Goal: Task Accomplishment & Management: Manage account settings

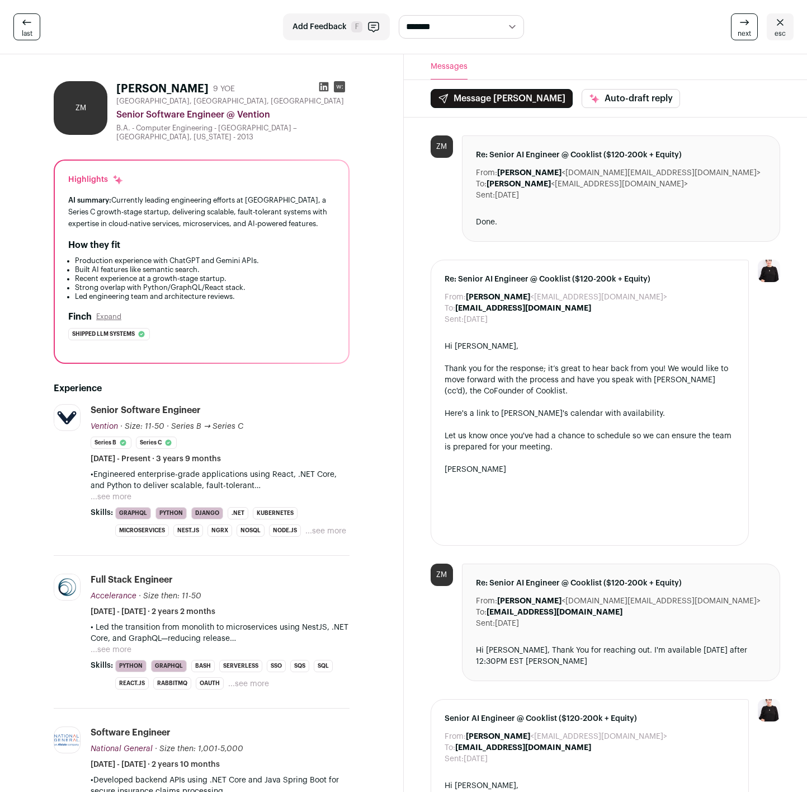
click at [111, 494] on button "...see more" at bounding box center [111, 496] width 41 height 11
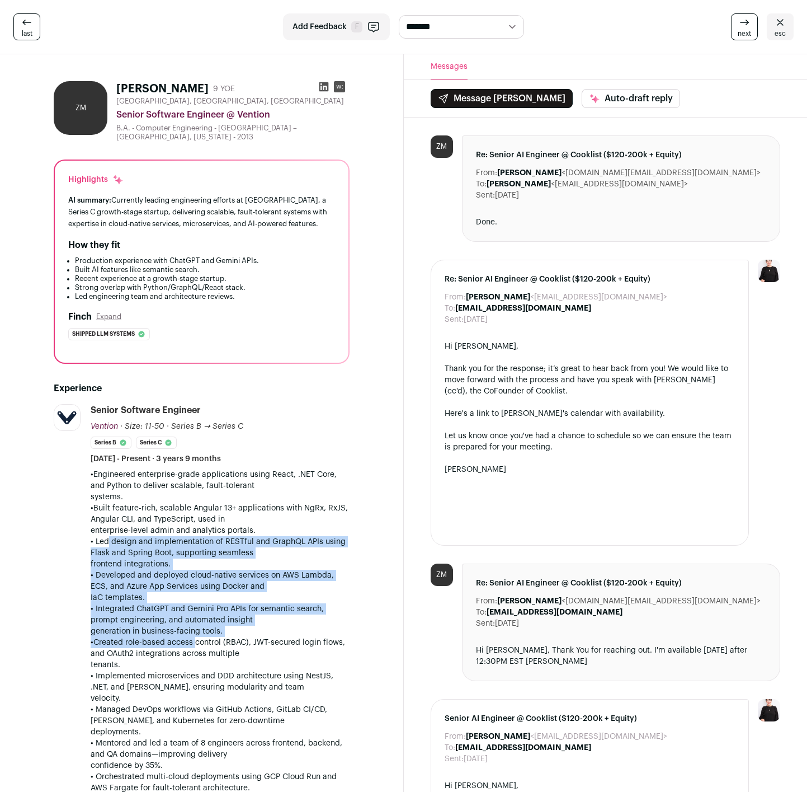
drag, startPoint x: 105, startPoint y: 537, endPoint x: 189, endPoint y: 646, distance: 137.6
click at [189, 646] on div "•Engineered enterprise-grade applications using React, .NET Core, and Python to…" at bounding box center [220, 715] width 259 height 492
click at [189, 646] on p "•Created role-based access control (RBAC), JWT-secured login flows, and OAuth2 …" at bounding box center [220, 654] width 259 height 34
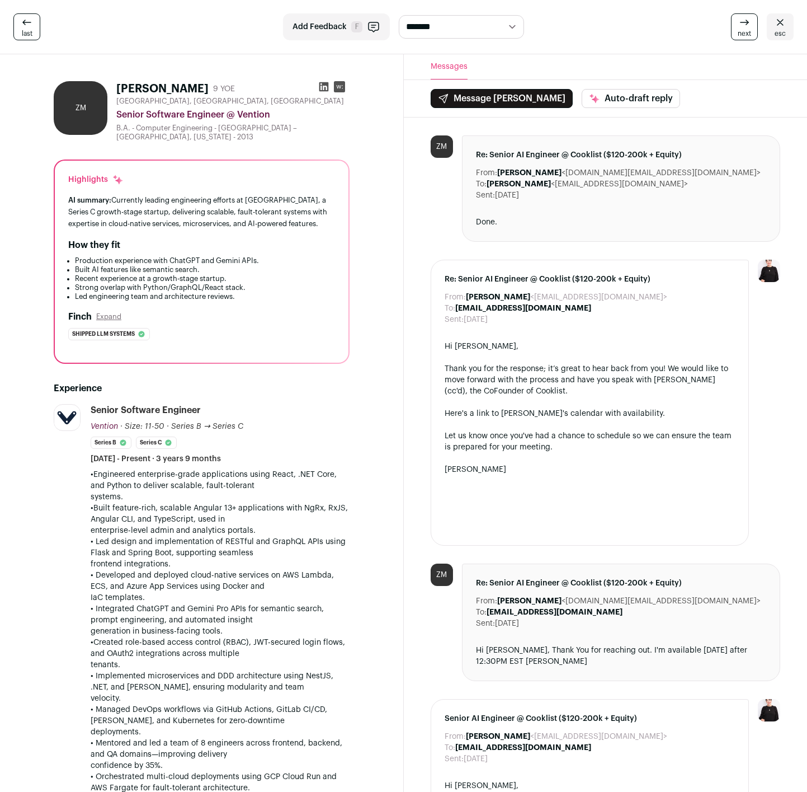
scroll to position [48, 0]
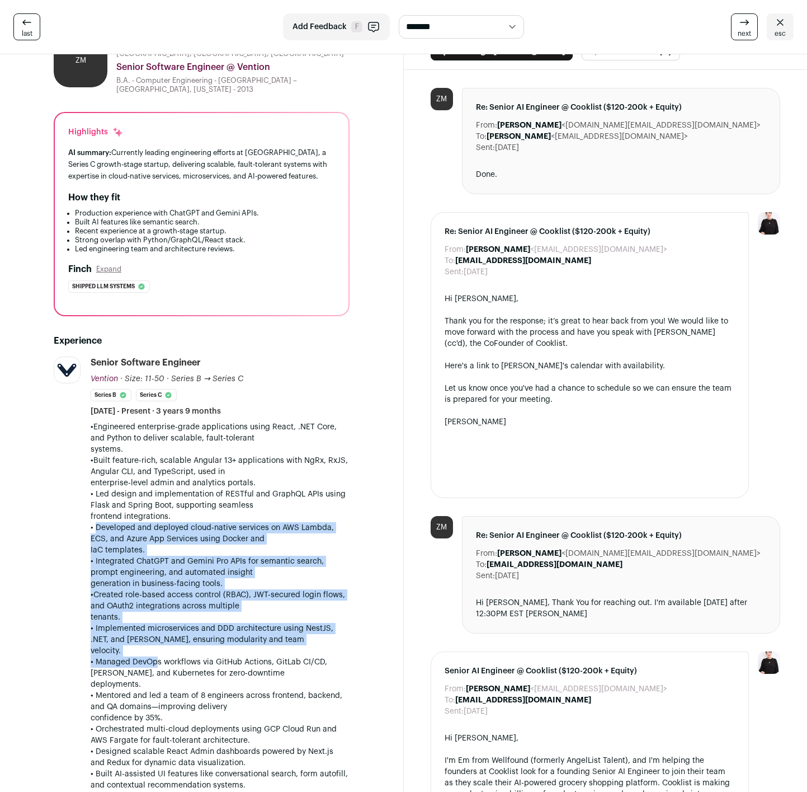
drag, startPoint x: 92, startPoint y: 525, endPoint x: 150, endPoint y: 665, distance: 150.8
click at [150, 665] on div "•Engineered enterprise-grade applications using React, .NET Core, and Python to…" at bounding box center [220, 667] width 259 height 492
click at [150, 665] on p "• Managed DevOps workflows via GitHub Actions, GitLab CI/CD, Jenkins, and Kuber…" at bounding box center [220, 673] width 259 height 34
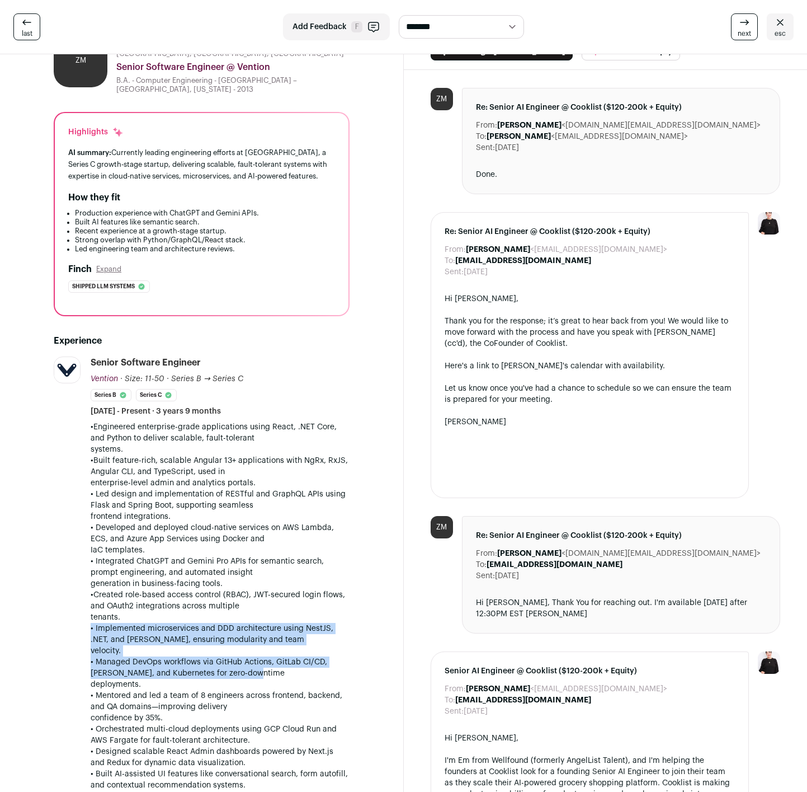
drag, startPoint x: 203, startPoint y: 620, endPoint x: 280, endPoint y: 668, distance: 91.5
click at [280, 668] on div "•Engineered enterprise-grade applications using React, .NET Core, and Python to…" at bounding box center [220, 667] width 259 height 492
click at [281, 668] on p "• Managed DevOps workflows via GitHub Actions, GitLab CI/CD, Jenkins, and Kuber…" at bounding box center [220, 673] width 259 height 34
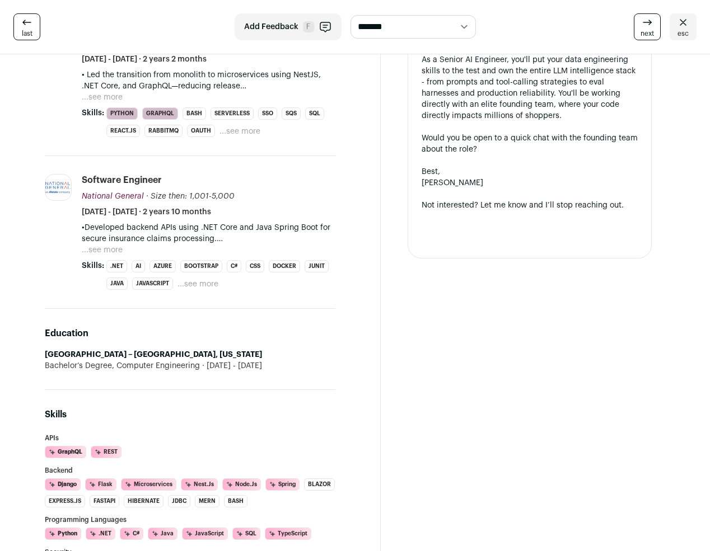
scroll to position [1032, 0]
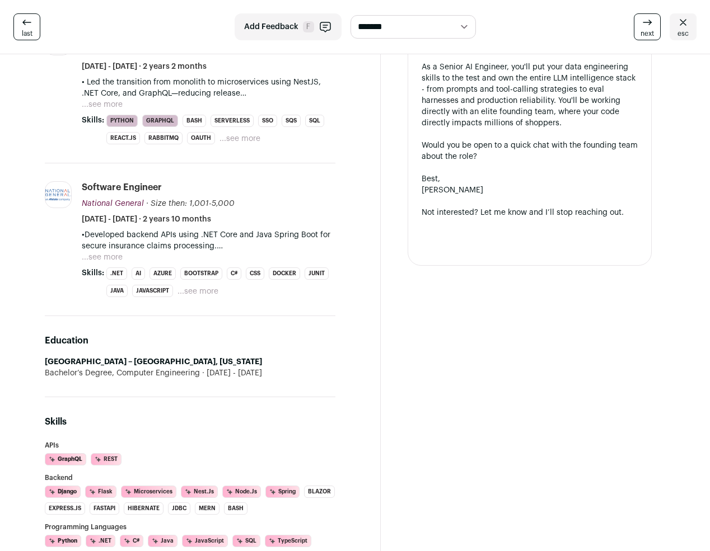
click at [115, 263] on button "...see more" at bounding box center [102, 257] width 41 height 11
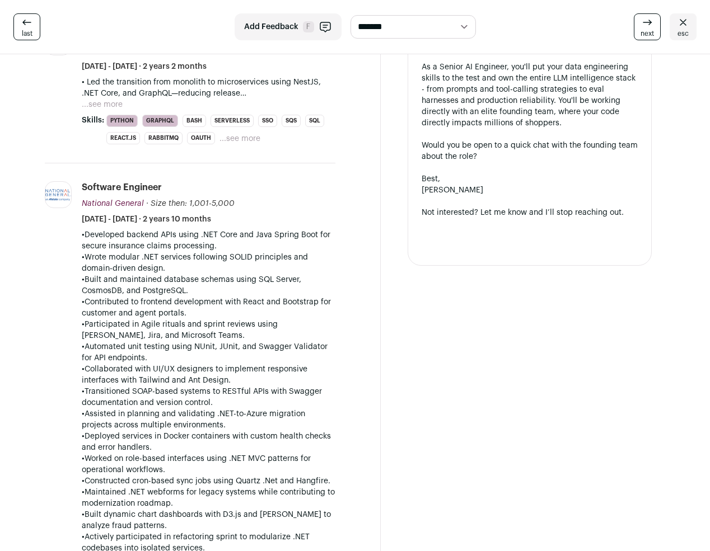
scroll to position [883, 0]
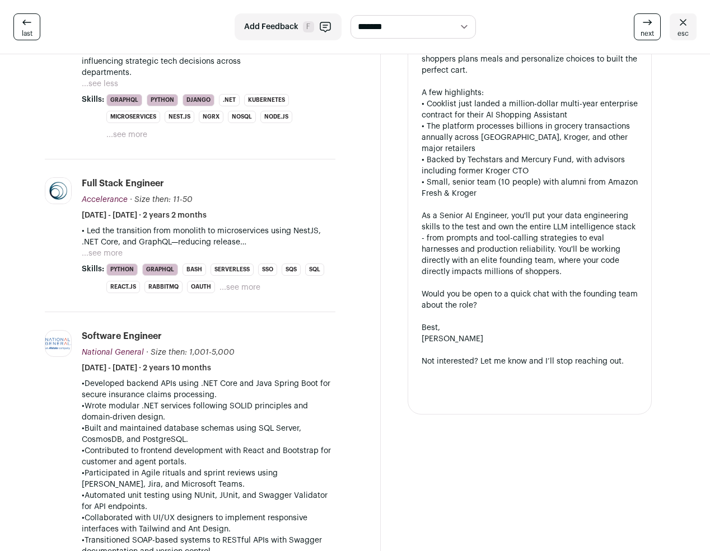
click at [112, 259] on button "...see more" at bounding box center [102, 253] width 41 height 11
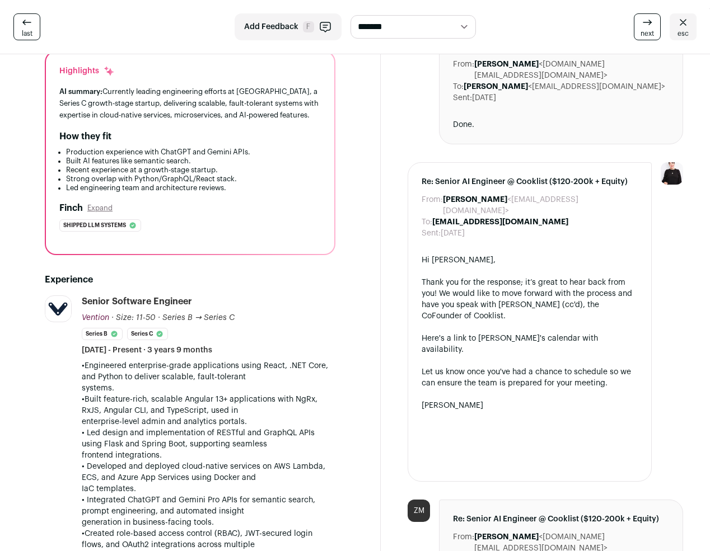
scroll to position [0, 0]
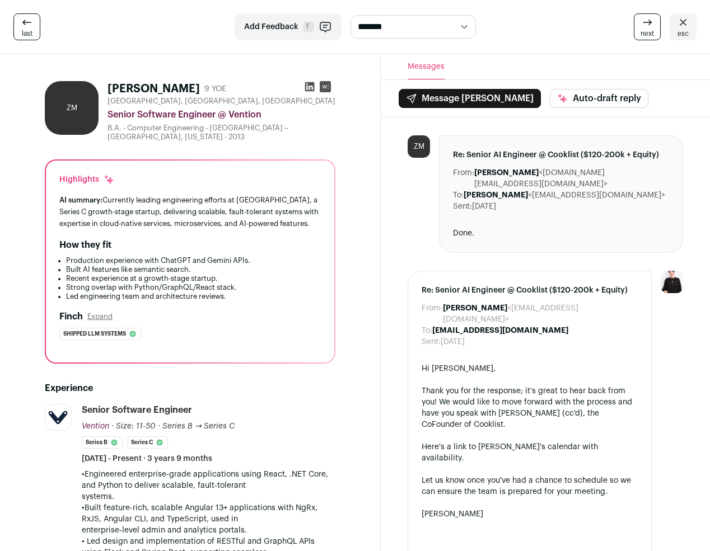
click at [35, 29] on link "last" at bounding box center [26, 26] width 27 height 27
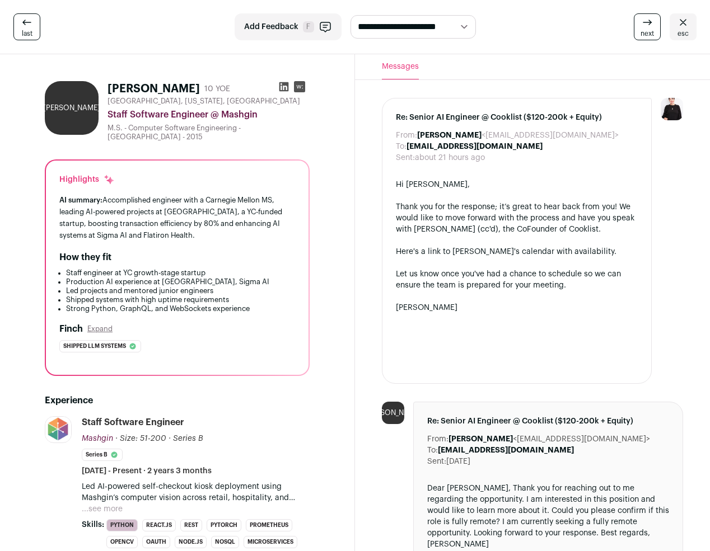
click at [684, 30] on span "esc" at bounding box center [682, 33] width 11 height 9
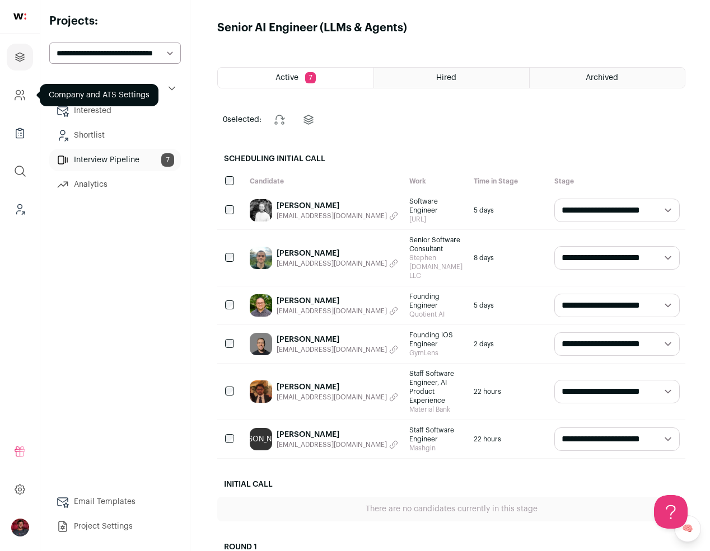
click at [18, 95] on icon "Company and ATS Settings" at bounding box center [18, 92] width 4 height 4
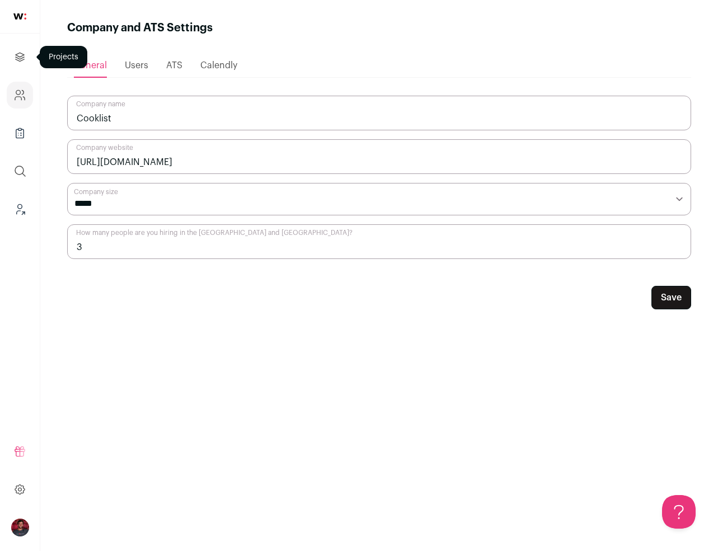
click at [22, 58] on icon "Projects" at bounding box center [19, 56] width 13 height 13
click at [15, 57] on icon "Projects" at bounding box center [19, 56] width 13 height 13
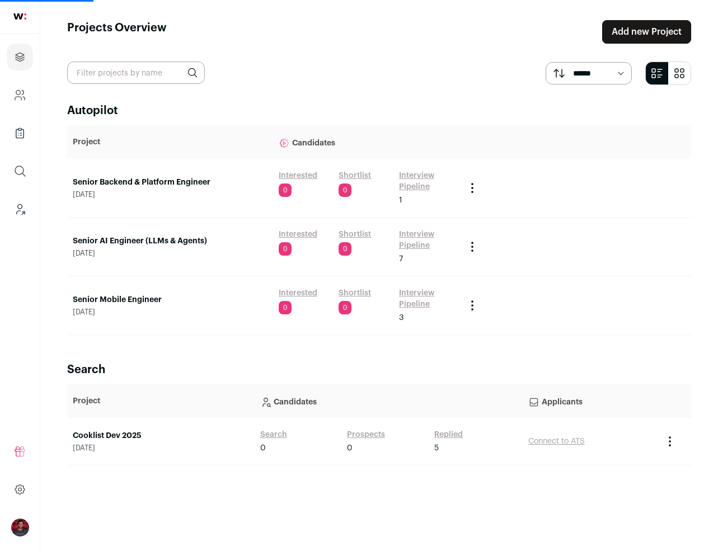
click at [140, 240] on link "Senior AI Engineer (LLMs & Agents)" at bounding box center [170, 241] width 195 height 11
click at [144, 239] on link "Senior AI Engineer (LLMs & Agents)" at bounding box center [170, 241] width 195 height 11
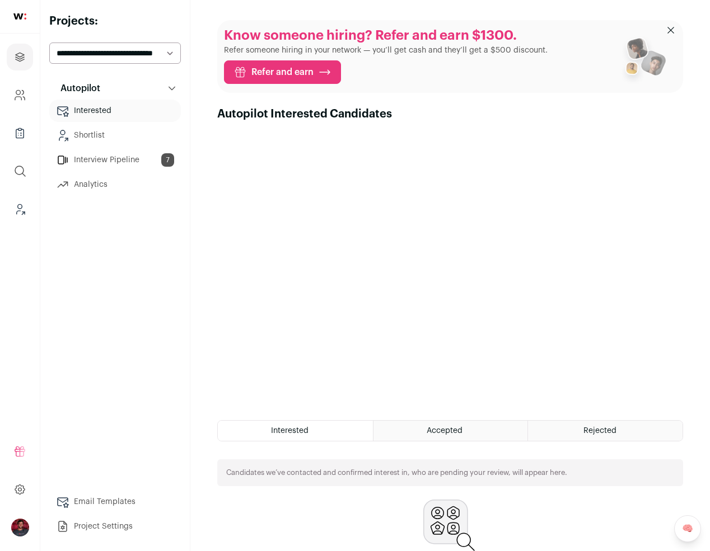
click at [114, 525] on link "Project Settings" at bounding box center [114, 526] width 131 height 22
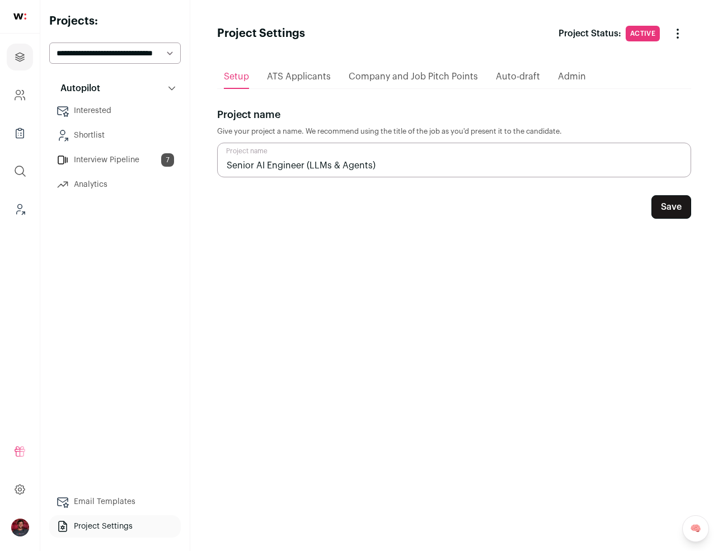
click at [335, 169] on input "Senior AI Engineer (LLMs & Agents)" at bounding box center [454, 160] width 474 height 35
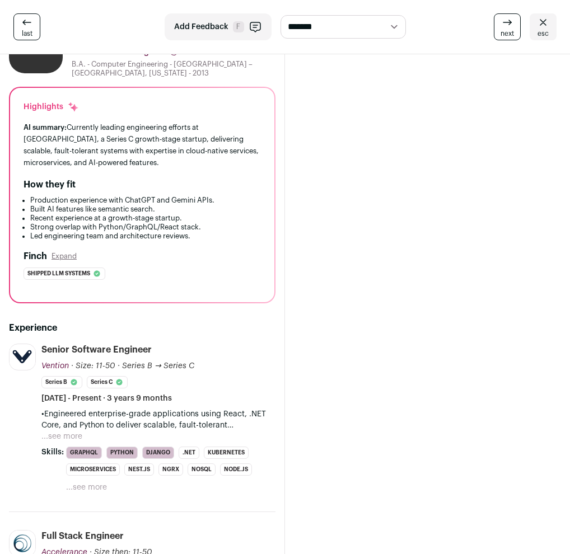
scroll to position [22, 0]
